Goal: Task Accomplishment & Management: Manage account settings

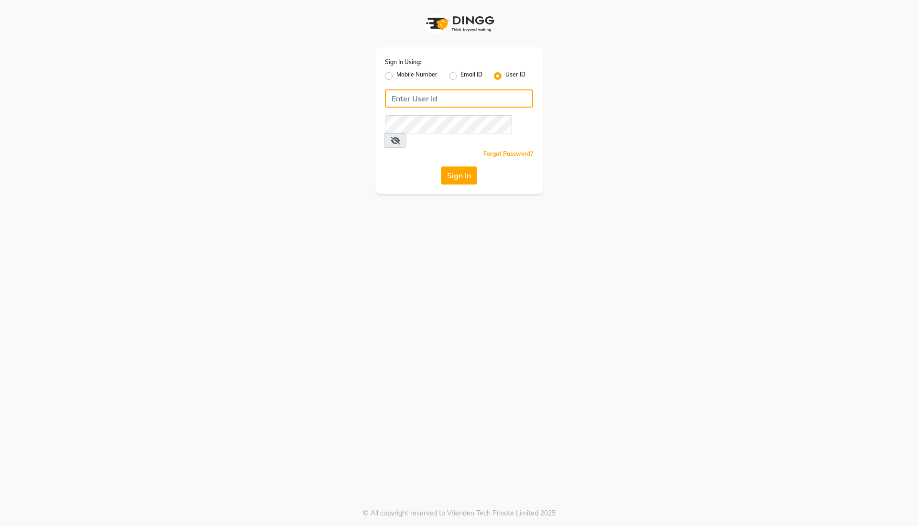
click at [493, 96] on input "Username" at bounding box center [459, 98] width 148 height 18
type input "thebrowmaster"
click at [396, 74] on label "Mobile Number" at bounding box center [416, 75] width 41 height 11
click at [396, 74] on input "Mobile Number" at bounding box center [399, 73] width 6 height 6
radio input "true"
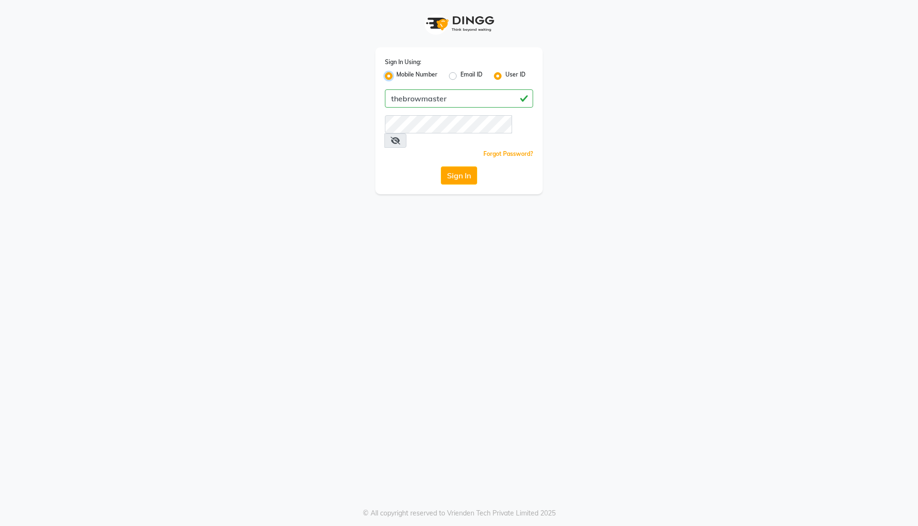
radio input "false"
click at [443, 95] on input "Username" at bounding box center [475, 98] width 116 height 18
click at [470, 166] on button "Sign In" at bounding box center [459, 175] width 36 height 18
click at [446, 99] on input "916715091" at bounding box center [475, 98] width 116 height 18
click at [482, 105] on input "916755091" at bounding box center [475, 98] width 116 height 18
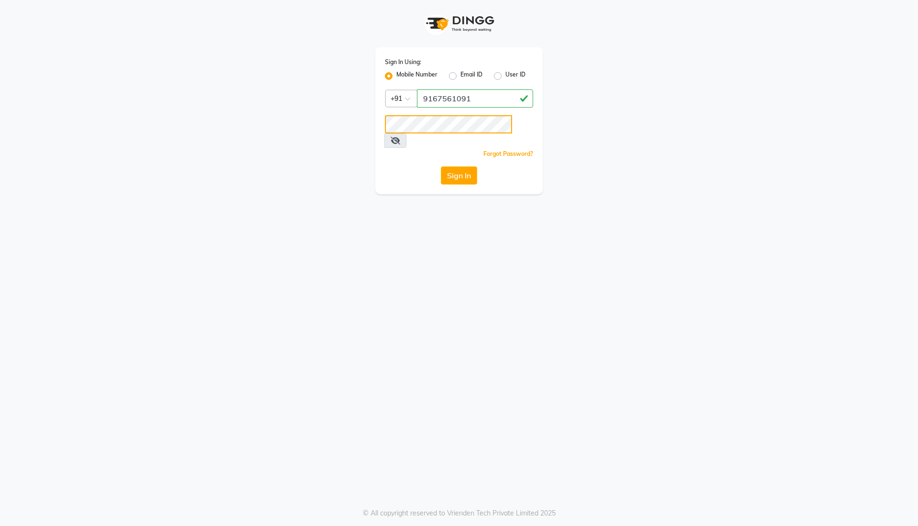
click at [367, 119] on div "Sign In Using: Mobile Number Email ID User ID Country Code × [PHONE_NUMBER] Rem…" at bounding box center [458, 97] width 545 height 194
drag, startPoint x: 476, startPoint y: 101, endPoint x: 410, endPoint y: 99, distance: 66.5
click at [410, 99] on div "Country Code × [PHONE_NUMBER]" at bounding box center [459, 98] width 148 height 18
type input "9987982567"
click at [461, 166] on button "Sign In" at bounding box center [459, 175] width 36 height 18
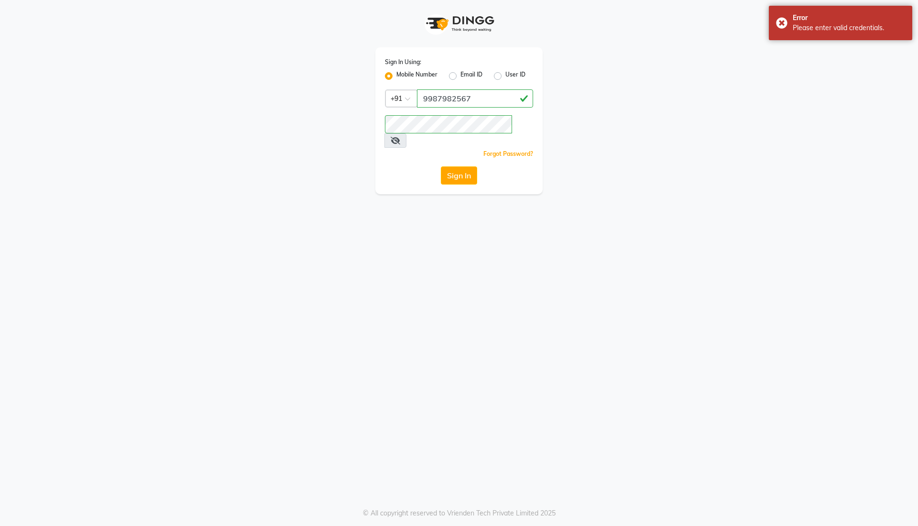
click at [400, 137] on icon at bounding box center [396, 141] width 10 height 8
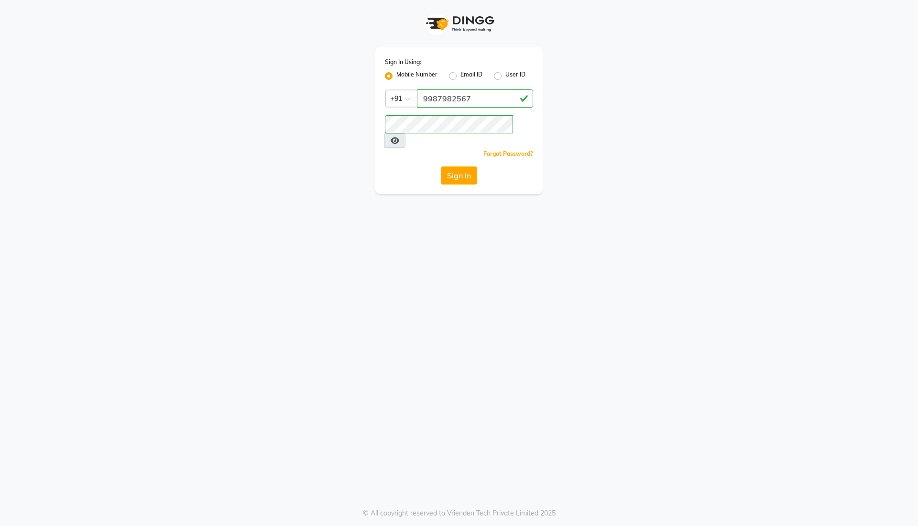
click at [396, 75] on label "Mobile Number" at bounding box center [416, 75] width 41 height 11
click at [396, 75] on input "Mobile Number" at bounding box center [399, 73] width 6 height 6
click at [507, 105] on input "Username" at bounding box center [475, 98] width 116 height 18
click at [505, 79] on label "User ID" at bounding box center [515, 75] width 20 height 11
click at [505, 77] on input "User ID" at bounding box center [508, 73] width 6 height 6
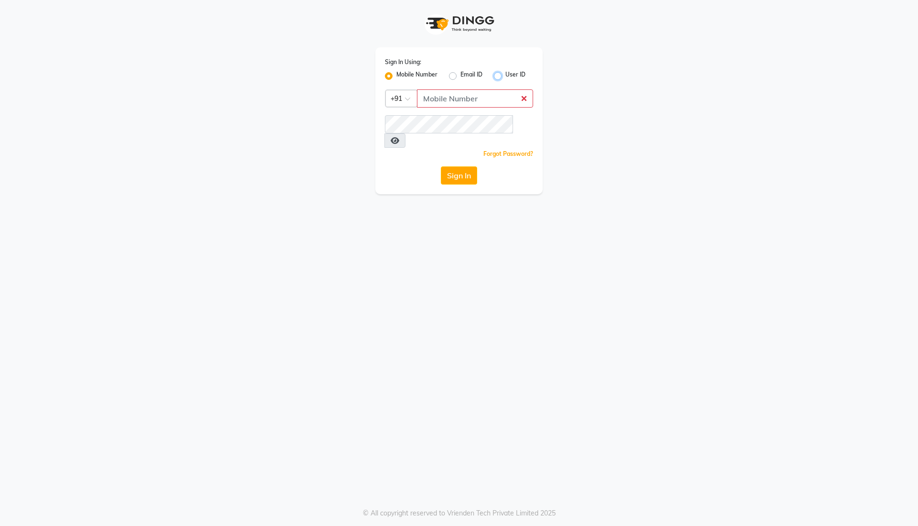
radio input "true"
click at [396, 75] on label "Mobile Number" at bounding box center [416, 75] width 41 height 11
click at [396, 75] on input "Mobile Number" at bounding box center [399, 73] width 6 height 6
radio input "true"
click at [505, 77] on label "User ID" at bounding box center [515, 75] width 20 height 11
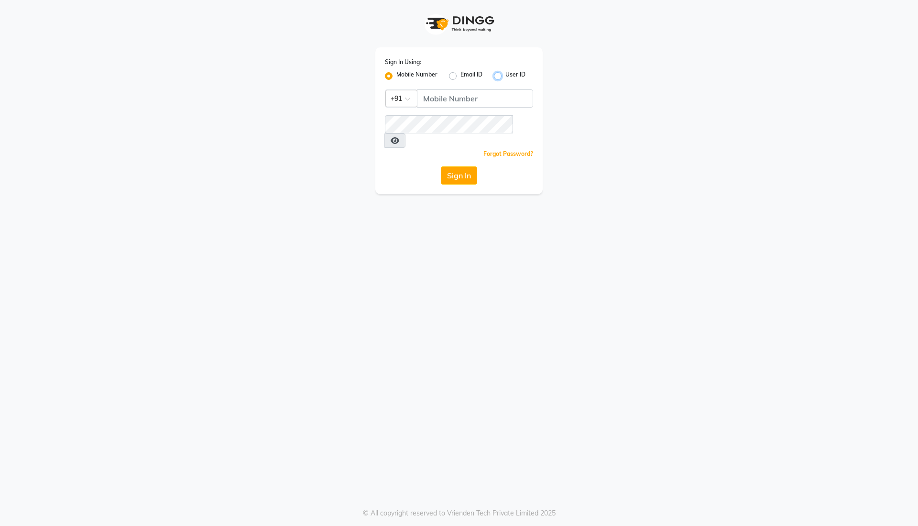
click at [505, 77] on input "User ID" at bounding box center [508, 73] width 6 height 6
radio input "true"
radio input "false"
click at [438, 98] on input "Username" at bounding box center [459, 98] width 148 height 18
type input "the"
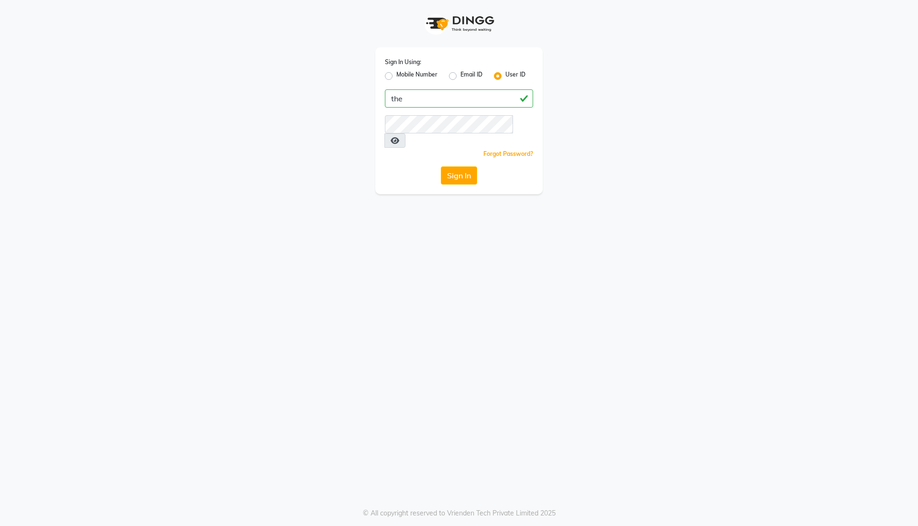
click at [396, 77] on label "Mobile Number" at bounding box center [416, 75] width 41 height 11
click at [396, 77] on input "Mobile Number" at bounding box center [399, 73] width 6 height 6
radio input "true"
radio input "false"
click at [448, 104] on input "Username" at bounding box center [475, 98] width 116 height 18
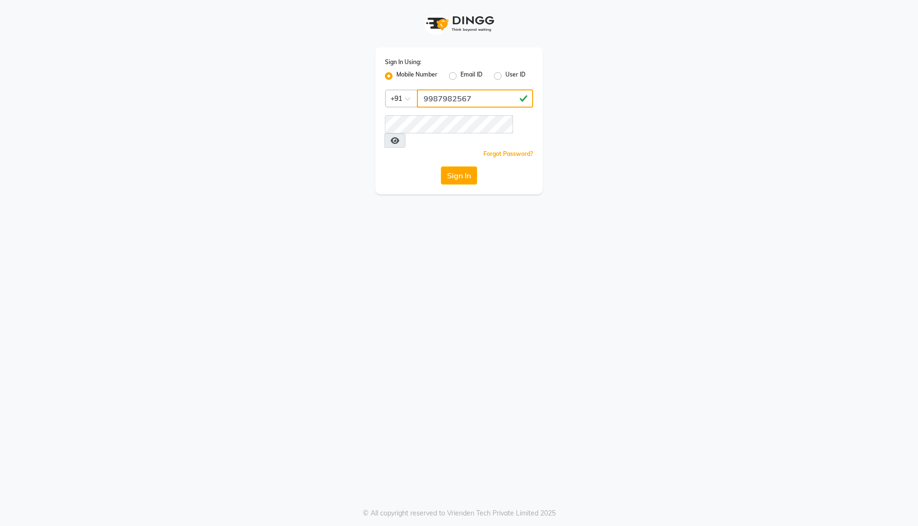
type input "9987982567"
click at [462, 166] on button "Sign In" at bounding box center [459, 175] width 36 height 18
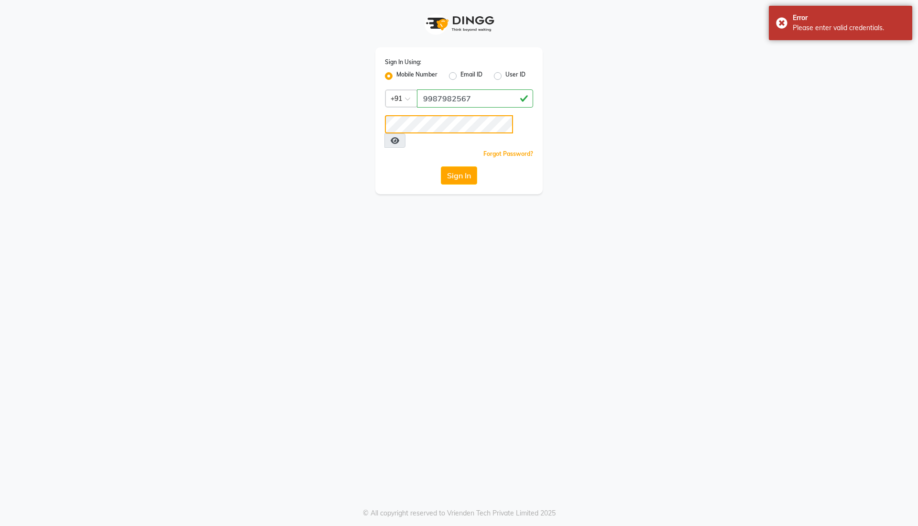
click at [384, 121] on div "Sign In Using: Mobile Number Email ID User ID Country Code × [PHONE_NUMBER] Rem…" at bounding box center [458, 120] width 167 height 147
click at [505, 76] on label "User ID" at bounding box center [515, 75] width 20 height 11
click at [505, 76] on input "User ID" at bounding box center [508, 73] width 6 height 6
radio input "true"
radio input "false"
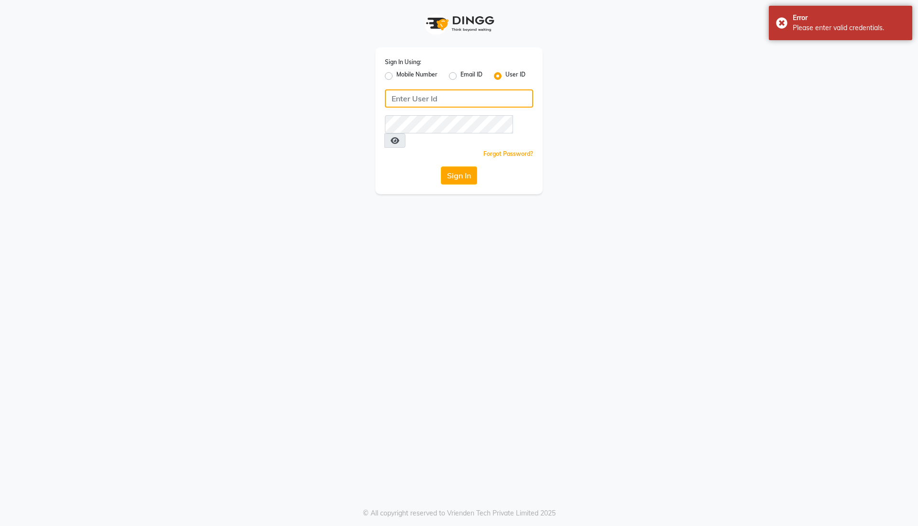
click at [468, 92] on input "Username" at bounding box center [459, 98] width 148 height 18
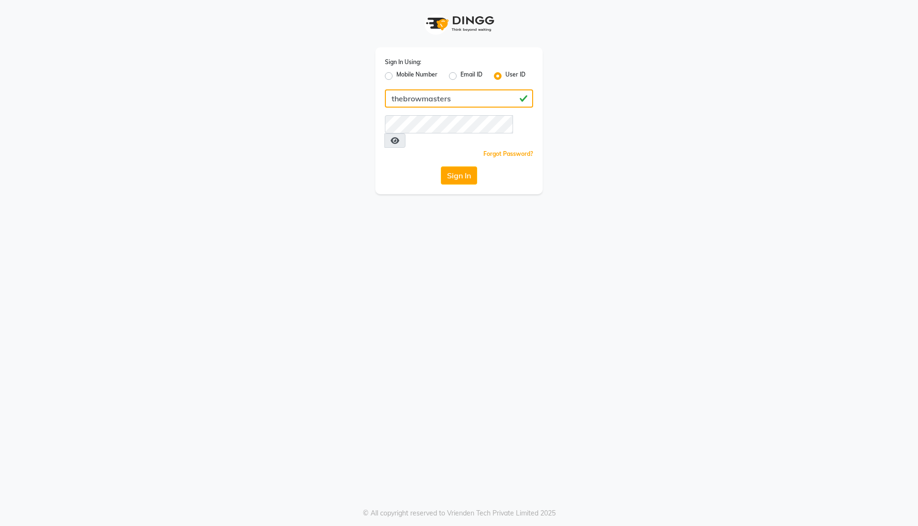
type input "thebrowmasters"
click at [471, 166] on button "Sign In" at bounding box center [459, 175] width 36 height 18
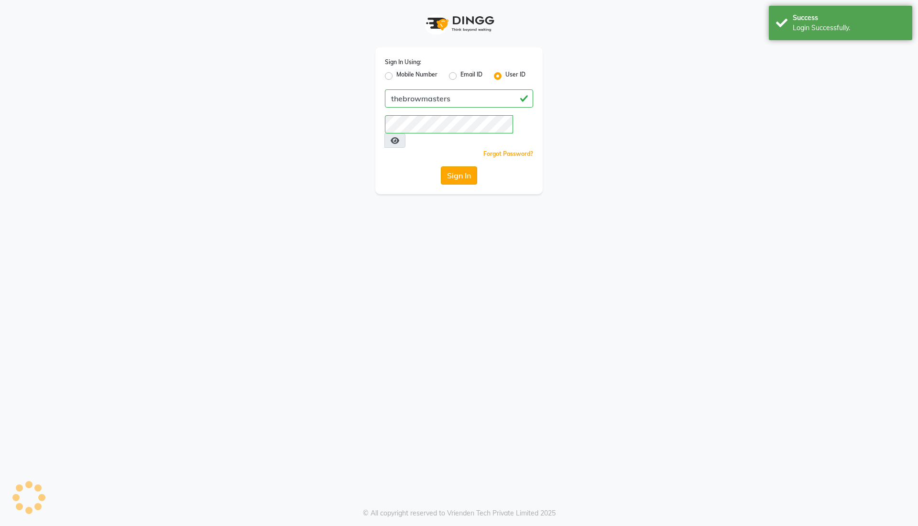
select select "6949"
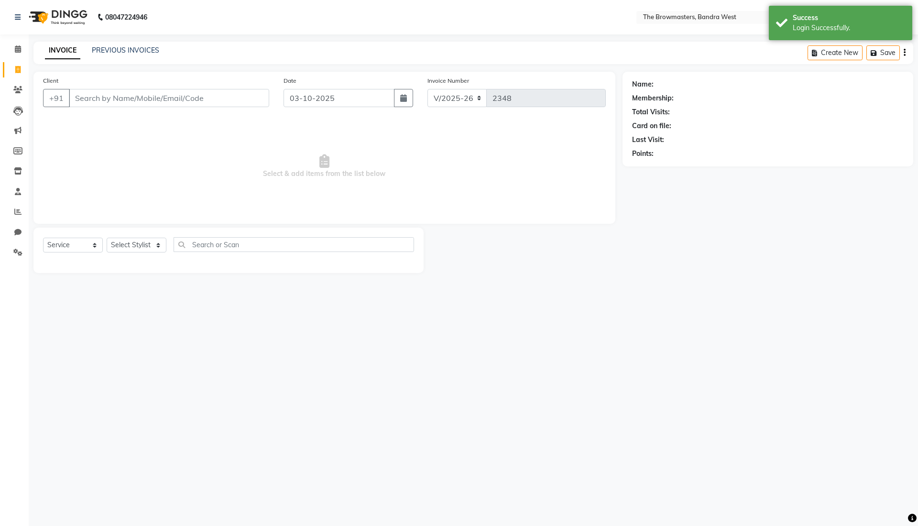
select select "package"
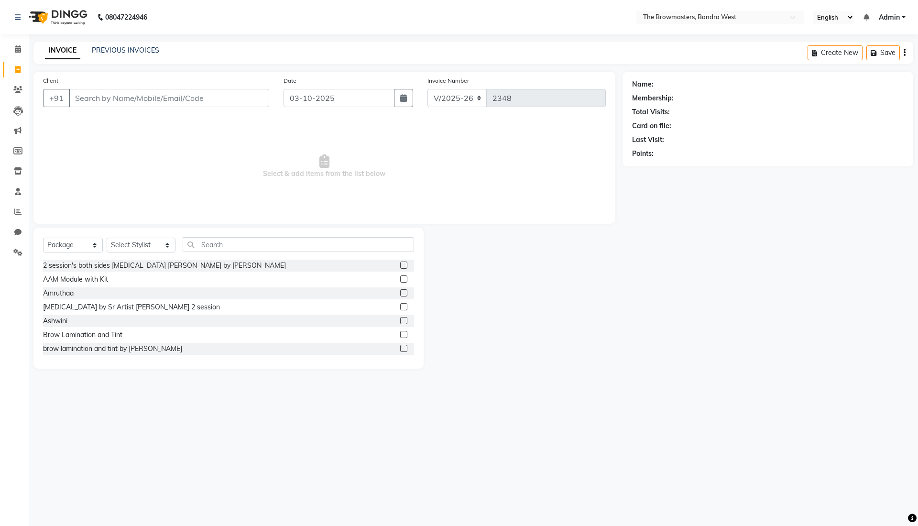
click at [890, 15] on span "Admin" at bounding box center [889, 17] width 21 height 10
click at [871, 63] on link "Sign out" at bounding box center [857, 65] width 88 height 15
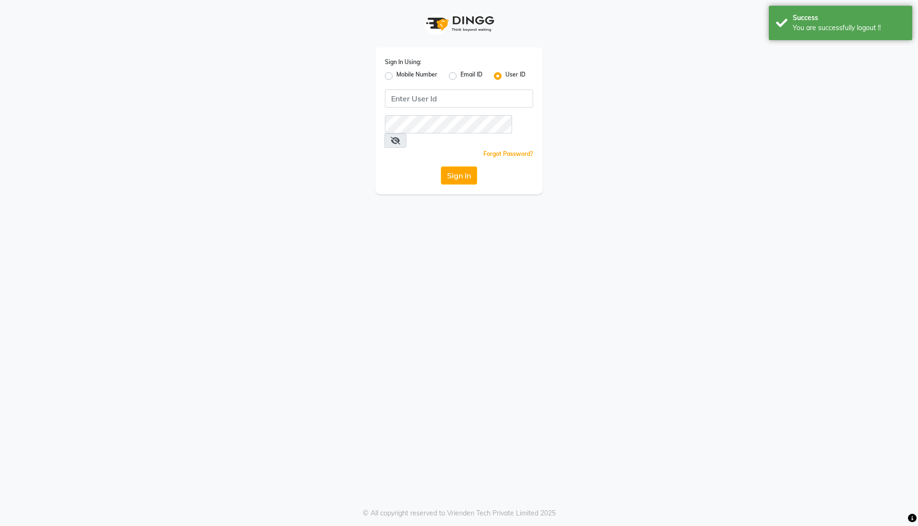
click at [396, 75] on label "Mobile Number" at bounding box center [416, 75] width 41 height 11
click at [396, 75] on input "Mobile Number" at bounding box center [399, 73] width 6 height 6
radio input "true"
radio input "false"
click at [446, 96] on input "Username" at bounding box center [475, 98] width 116 height 18
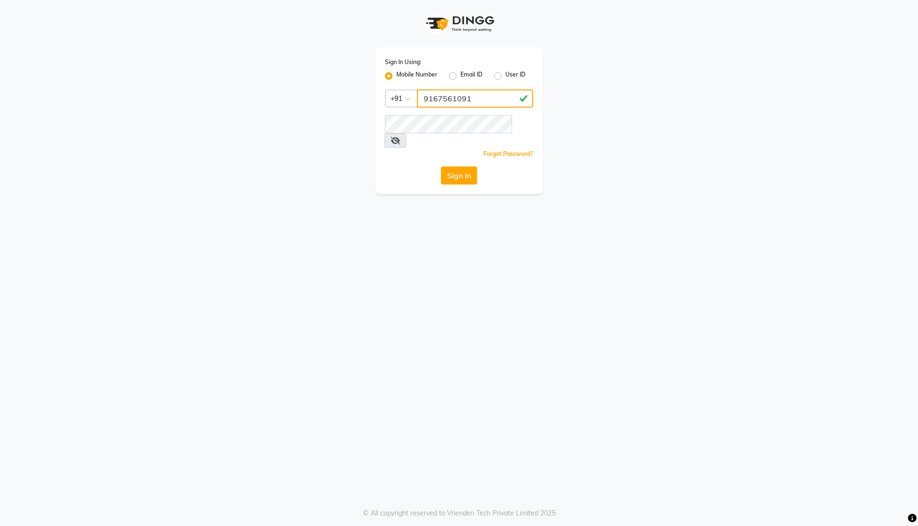
type input "9167561091"
click at [458, 166] on button "Sign In" at bounding box center [459, 175] width 36 height 18
click at [470, 166] on button "Sign In" at bounding box center [459, 175] width 36 height 18
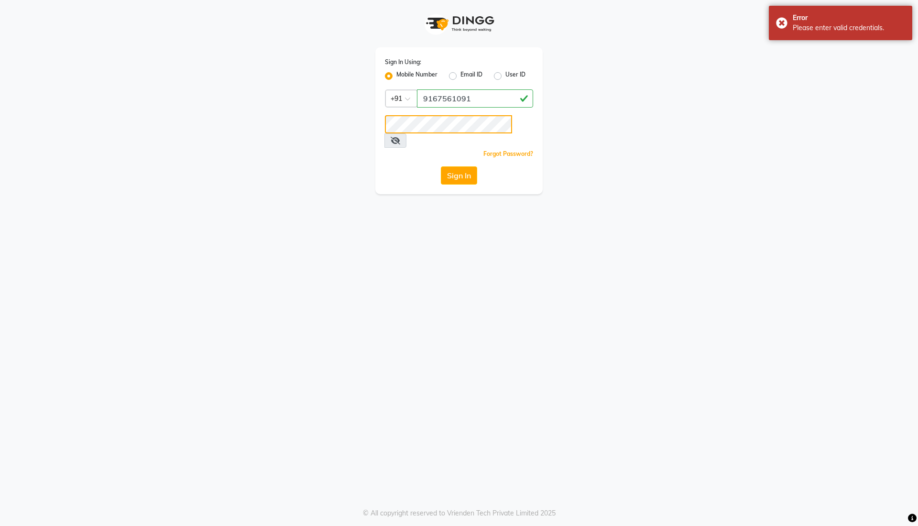
click at [377, 133] on div "Sign In Using: Mobile Number Email ID User ID Country Code × [PHONE_NUMBER] Rem…" at bounding box center [458, 120] width 167 height 147
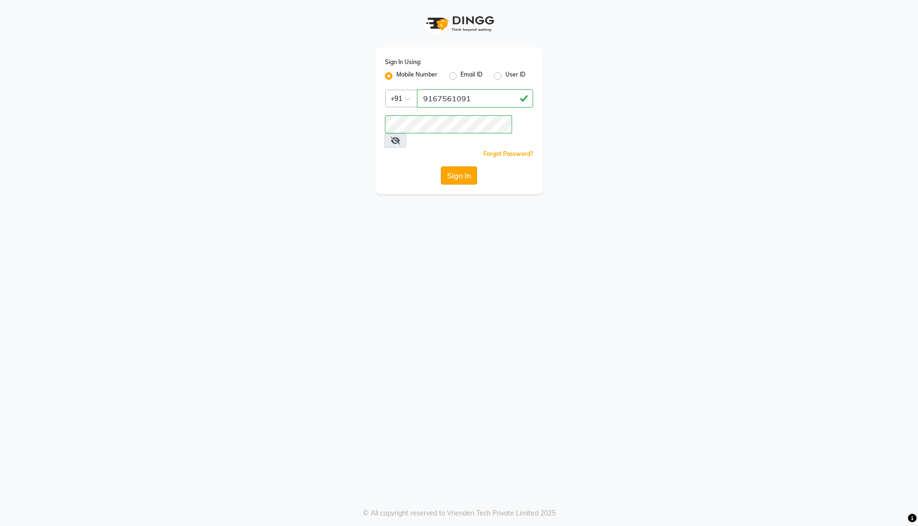
click at [460, 166] on button "Sign In" at bounding box center [459, 175] width 36 height 18
